Goal: Transaction & Acquisition: Purchase product/service

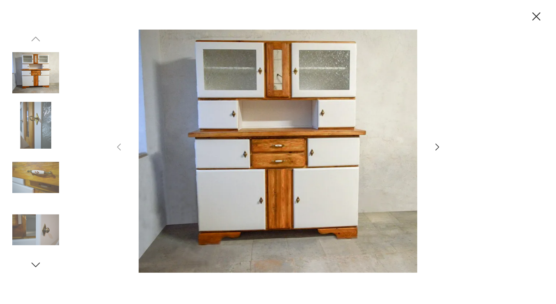
click at [437, 145] on icon "button" at bounding box center [438, 147] width 4 height 7
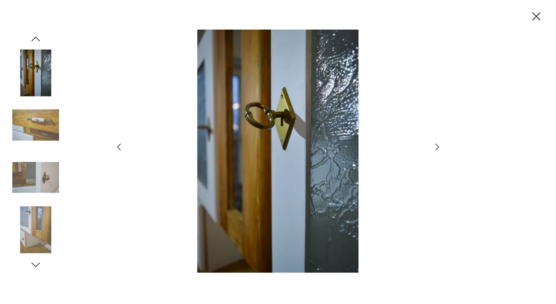
click at [437, 145] on icon "button" at bounding box center [438, 147] width 4 height 7
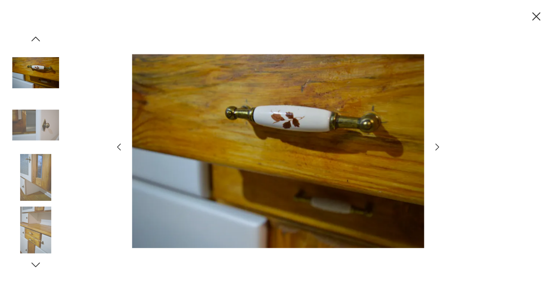
click at [437, 145] on icon "button" at bounding box center [438, 147] width 4 height 7
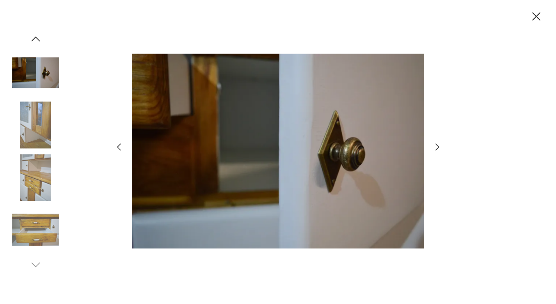
click at [45, 46] on div at bounding box center [35, 152] width 47 height 238
click at [39, 44] on icon "button" at bounding box center [36, 39] width 12 height 12
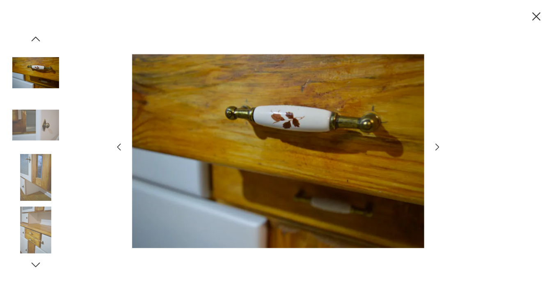
click at [39, 44] on icon "button" at bounding box center [36, 39] width 12 height 12
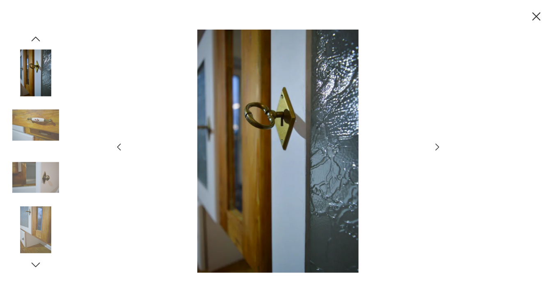
click at [37, 66] on img at bounding box center [35, 72] width 47 height 47
click at [36, 34] on icon "button" at bounding box center [36, 39] width 12 height 12
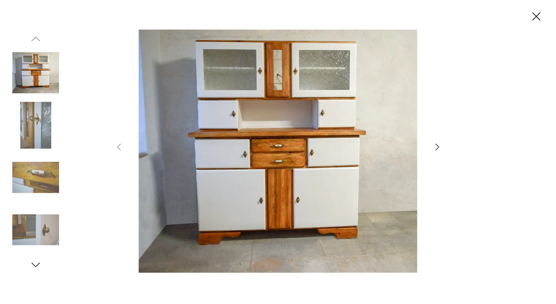
click at [41, 75] on img at bounding box center [35, 72] width 47 height 47
click at [87, 109] on div at bounding box center [278, 152] width 556 height 304
